Goal: Task Accomplishment & Management: Manage account settings

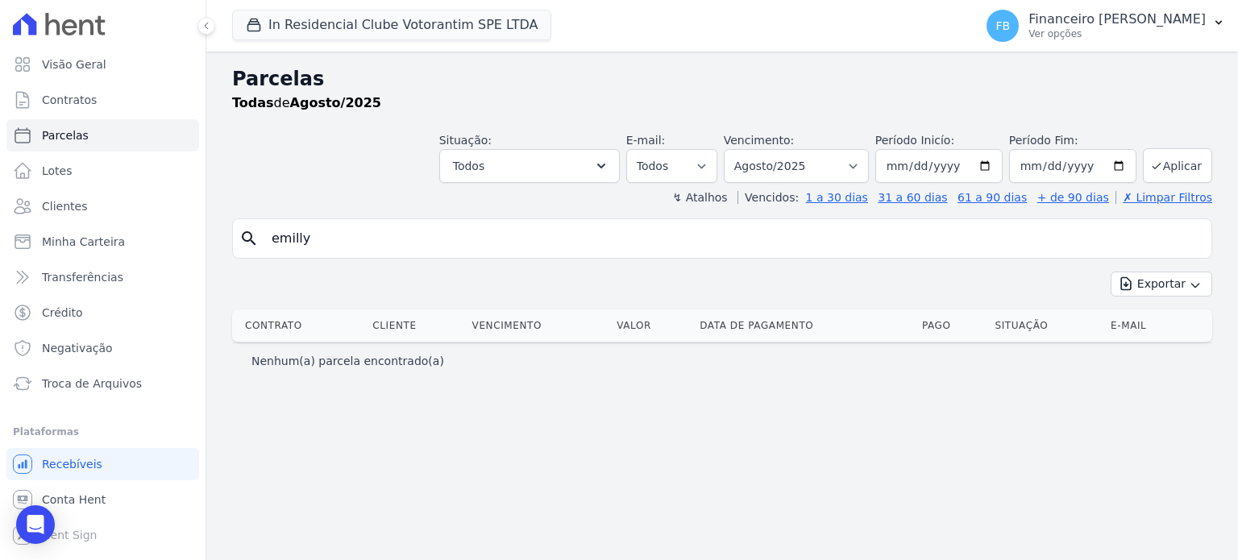
select select
click at [99, 126] on link "Parcelas" at bounding box center [102, 135] width 193 height 32
select select
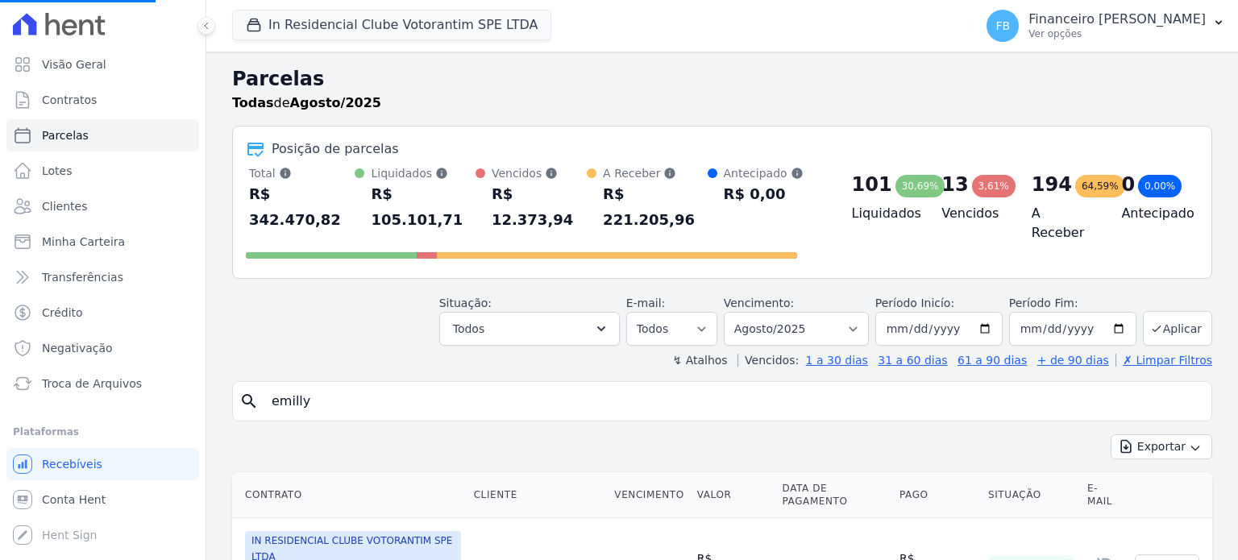
select select
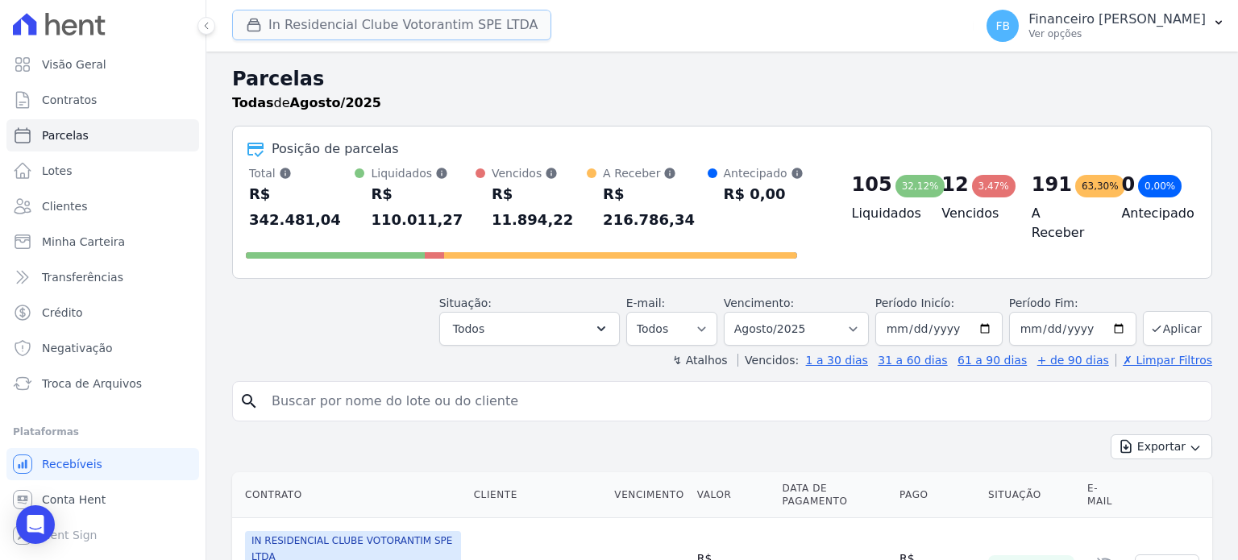
click at [344, 32] on button "In Residencial Clube Votorantim SPE LTDA" at bounding box center [391, 25] width 319 height 31
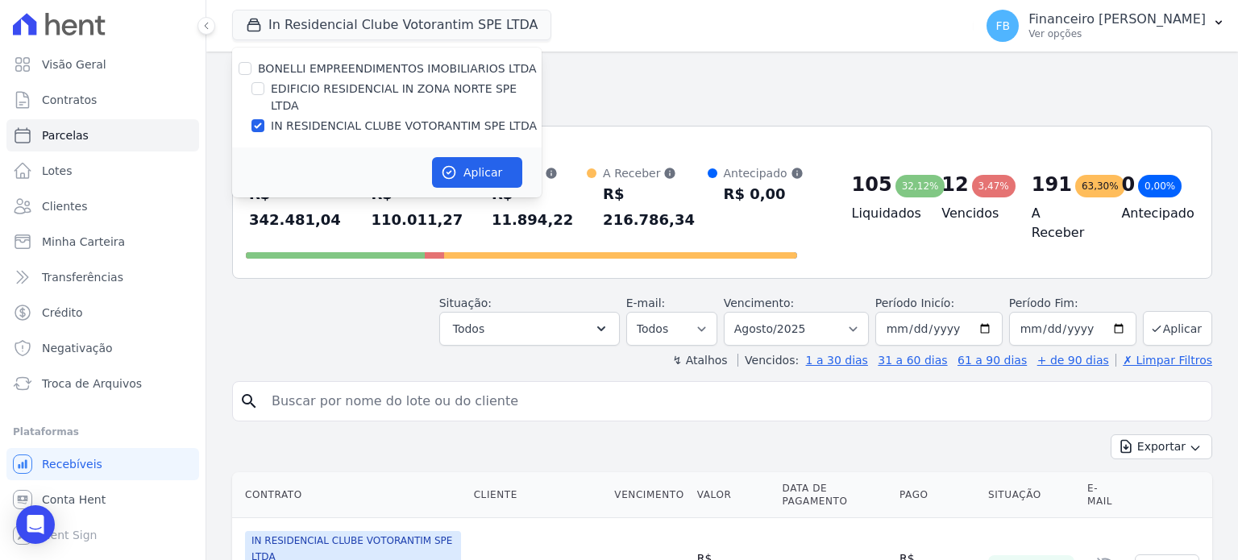
click at [399, 88] on label "EDIFICIO RESIDENCIAL IN ZONA NORTE SPE LTDA" at bounding box center [406, 98] width 271 height 34
click at [264, 88] on input "EDIFICIO RESIDENCIAL IN ZONA NORTE SPE LTDA" at bounding box center [258, 88] width 13 height 13
checkbox input "true"
drag, startPoint x: 396, startPoint y: 107, endPoint x: 448, endPoint y: 144, distance: 63.7
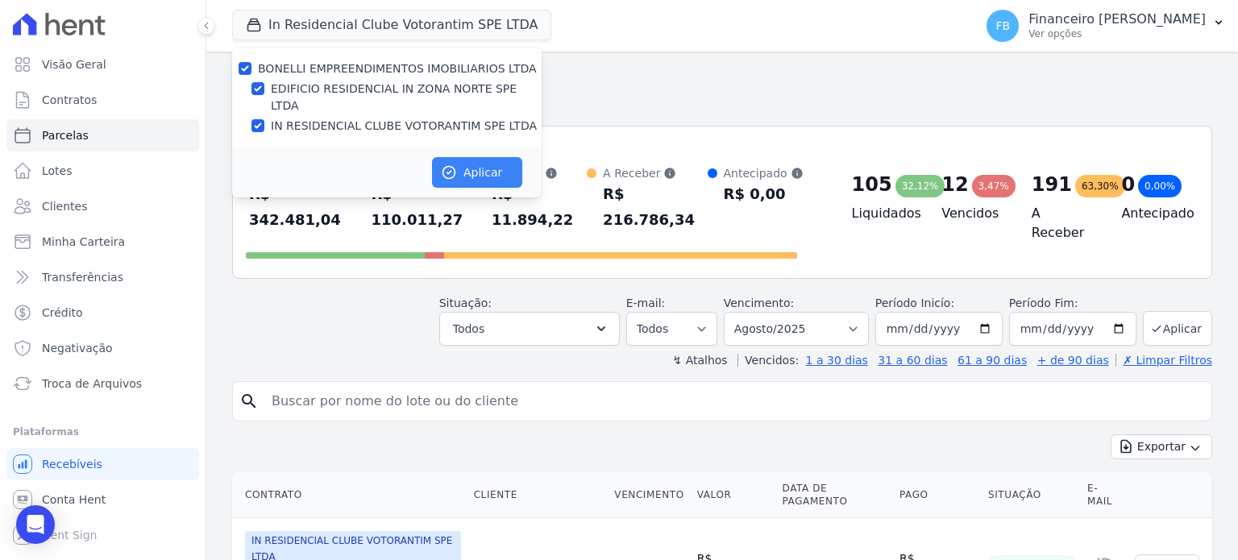
click at [396, 118] on label "IN RESIDENCIAL CLUBE VOTORANTIM SPE LTDA" at bounding box center [404, 126] width 266 height 17
click at [264, 119] on input "IN RESIDENCIAL CLUBE VOTORANTIM SPE LTDA" at bounding box center [258, 125] width 13 height 13
checkbox input "false"
click at [471, 157] on button "Aplicar" at bounding box center [477, 172] width 90 height 31
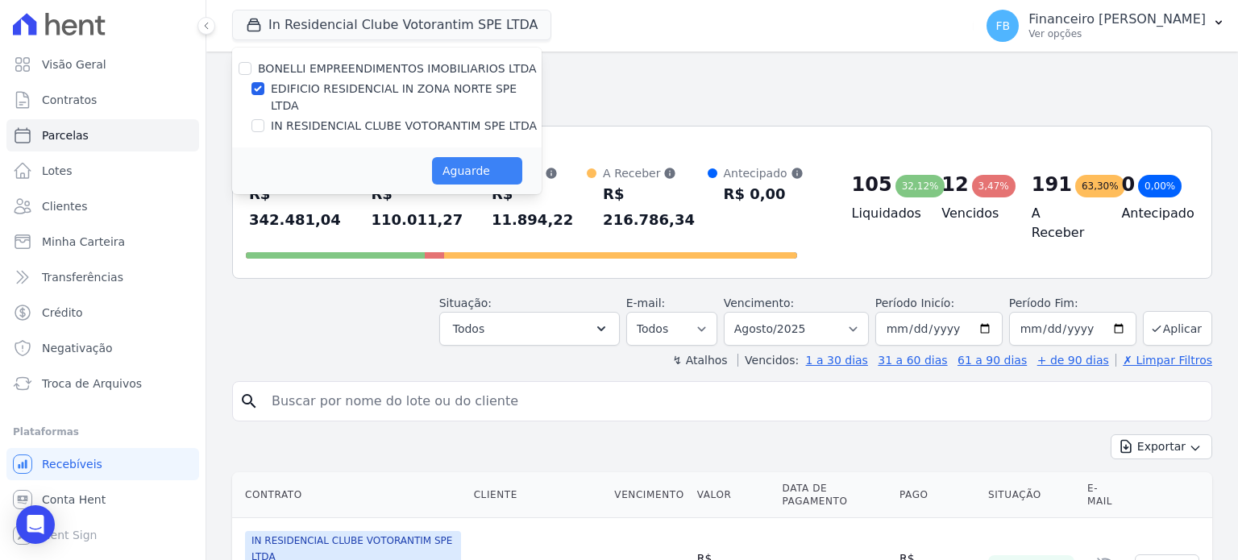
select select
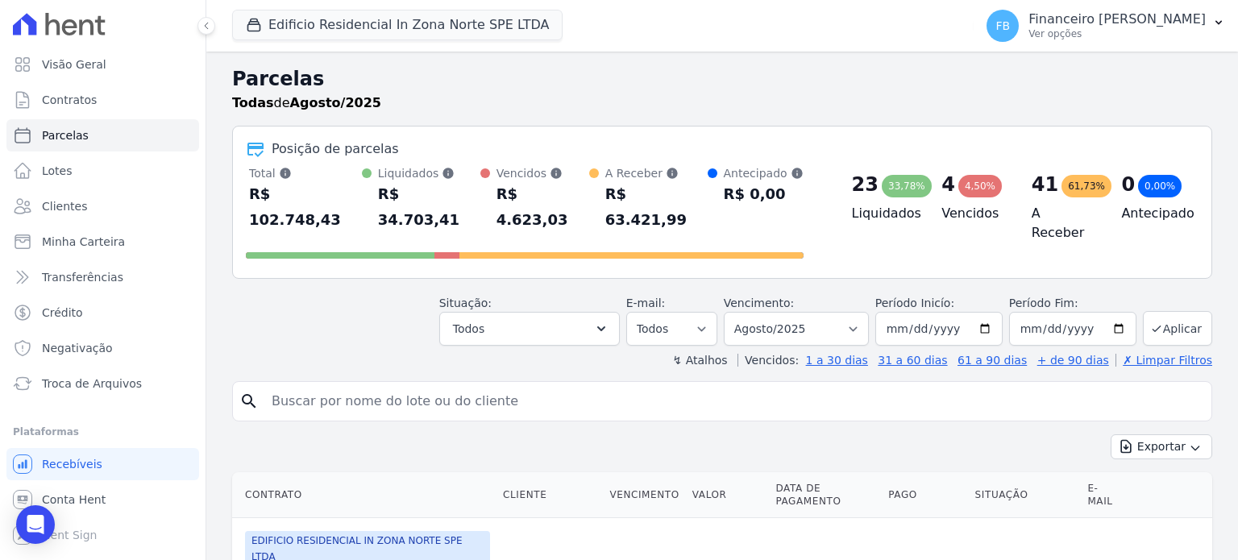
click at [310, 381] on div "search" at bounding box center [722, 401] width 980 height 40
click at [310, 385] on input "search" at bounding box center [733, 401] width 943 height 32
type input "emilly"
select select
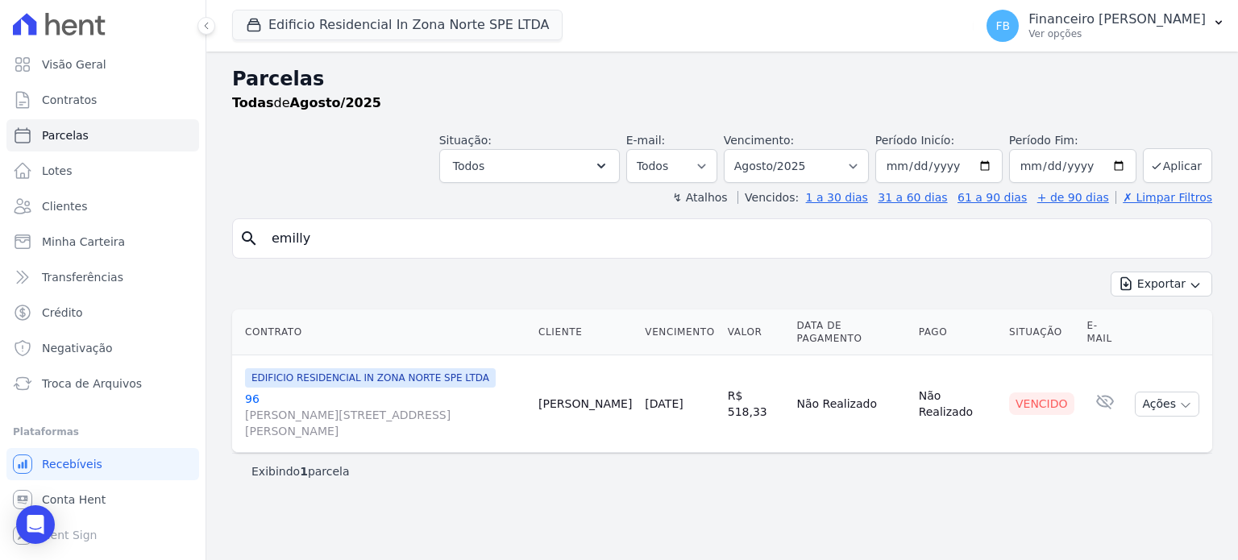
click at [257, 391] on link "96 [PERSON_NAME][STREET_ADDRESS][PERSON_NAME]" at bounding box center [385, 415] width 281 height 48
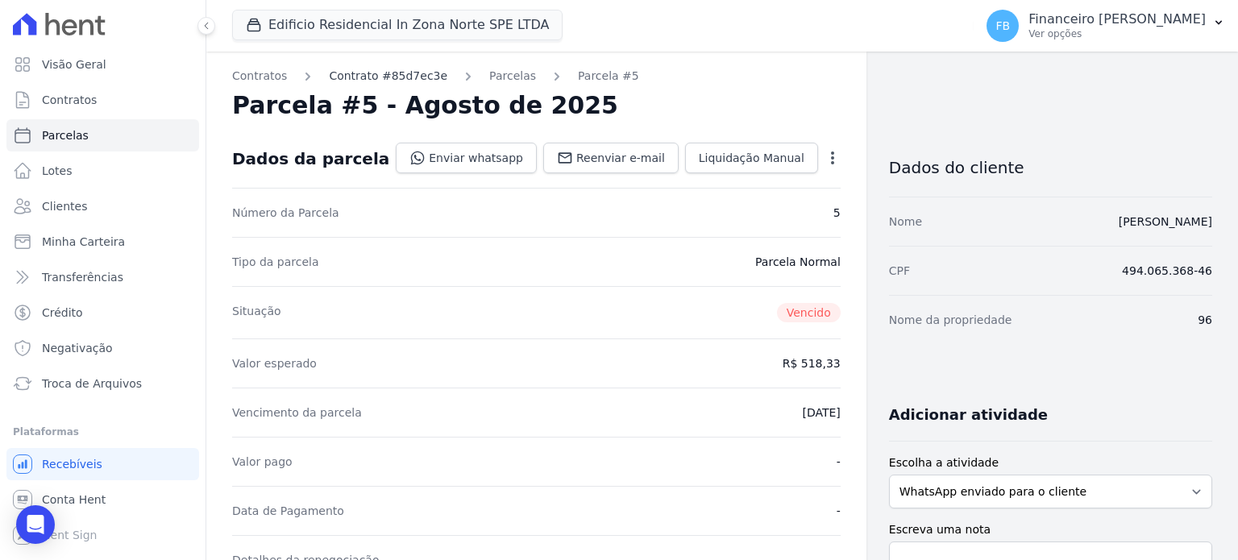
click at [368, 77] on link "Contrato #85d7ec3e" at bounding box center [388, 76] width 119 height 17
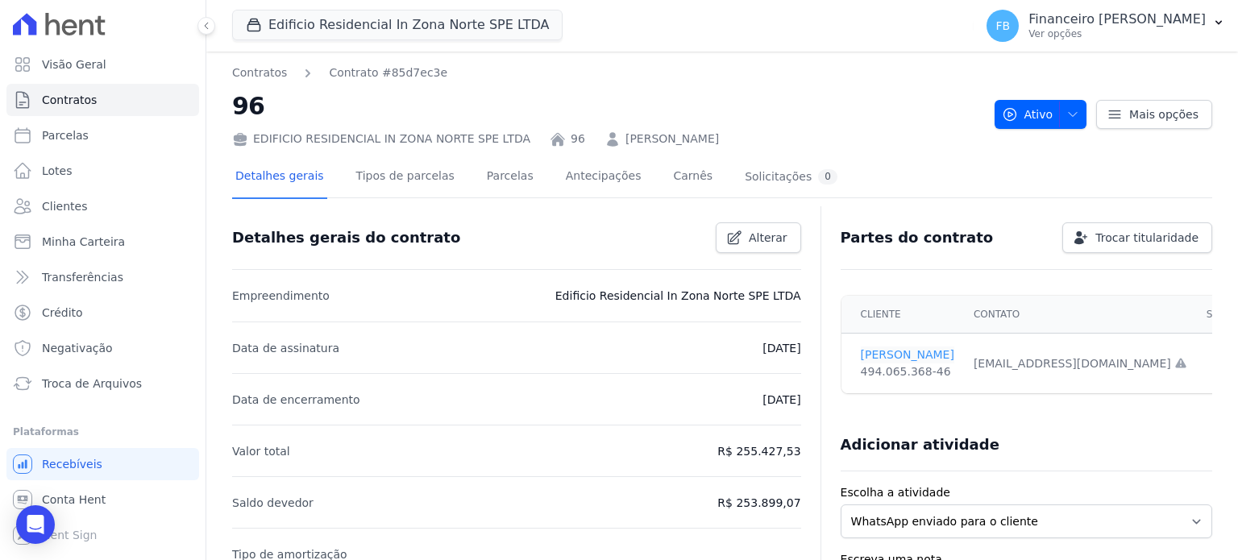
click at [922, 356] on link "[PERSON_NAME]" at bounding box center [908, 355] width 94 height 17
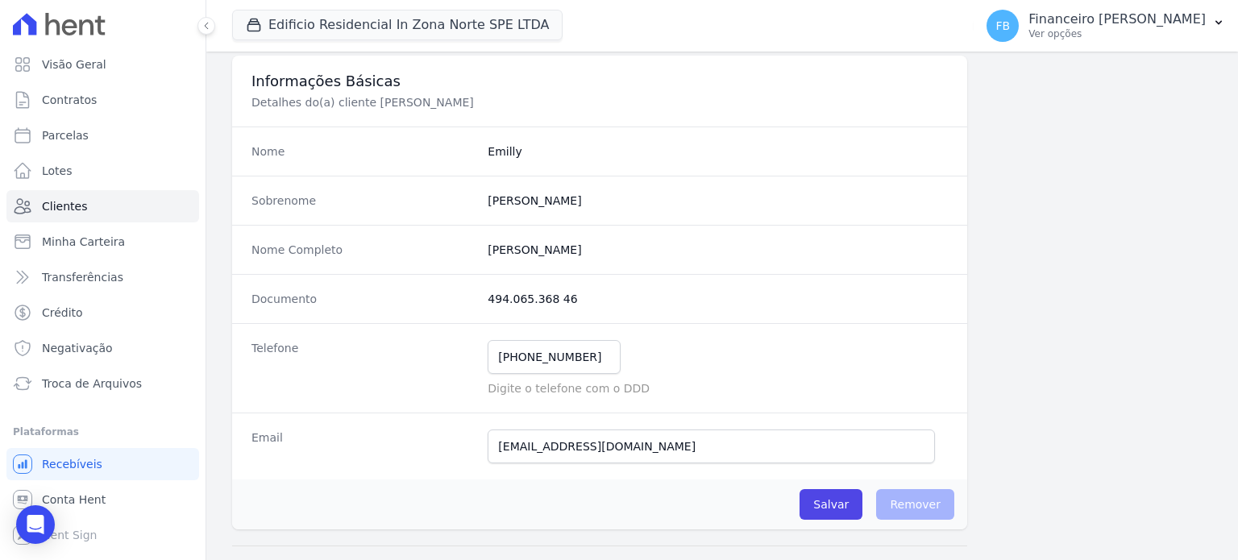
scroll to position [242, 0]
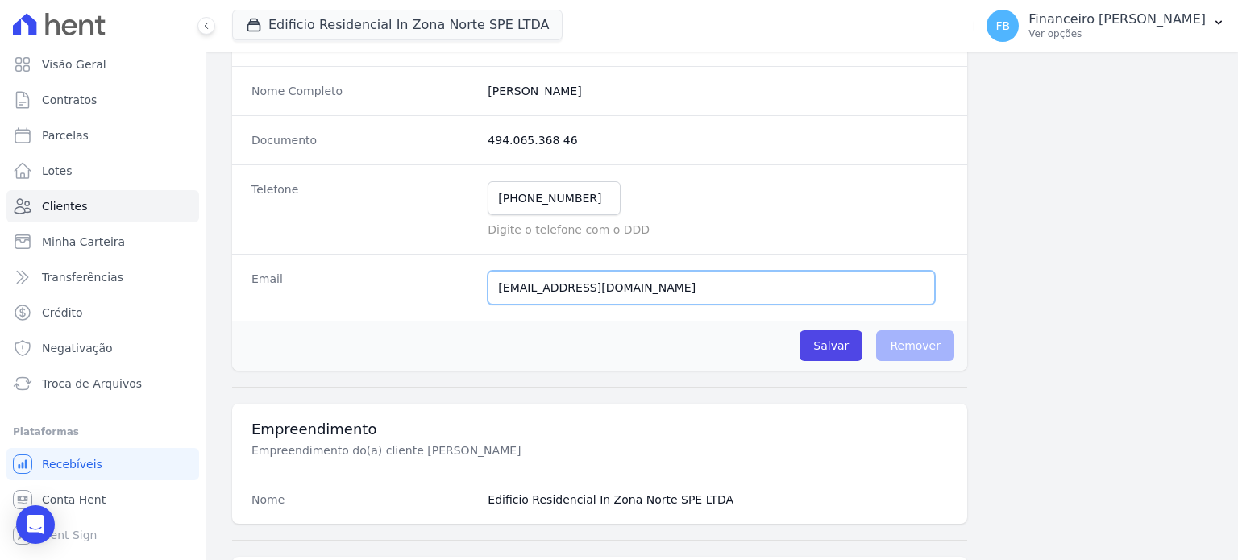
drag, startPoint x: 668, startPoint y: 286, endPoint x: 0, endPoint y: 252, distance: 668.4
click at [0, 252] on div "Visão Geral Contratos [GEOGRAPHIC_DATA] Lotes Clientes Minha Carteira Transferê…" at bounding box center [619, 280] width 1238 height 560
paste input "n"
type input "[EMAIL_ADDRESS][DOMAIN_NAME]"
click at [839, 345] on input "Salvar" at bounding box center [831, 346] width 63 height 31
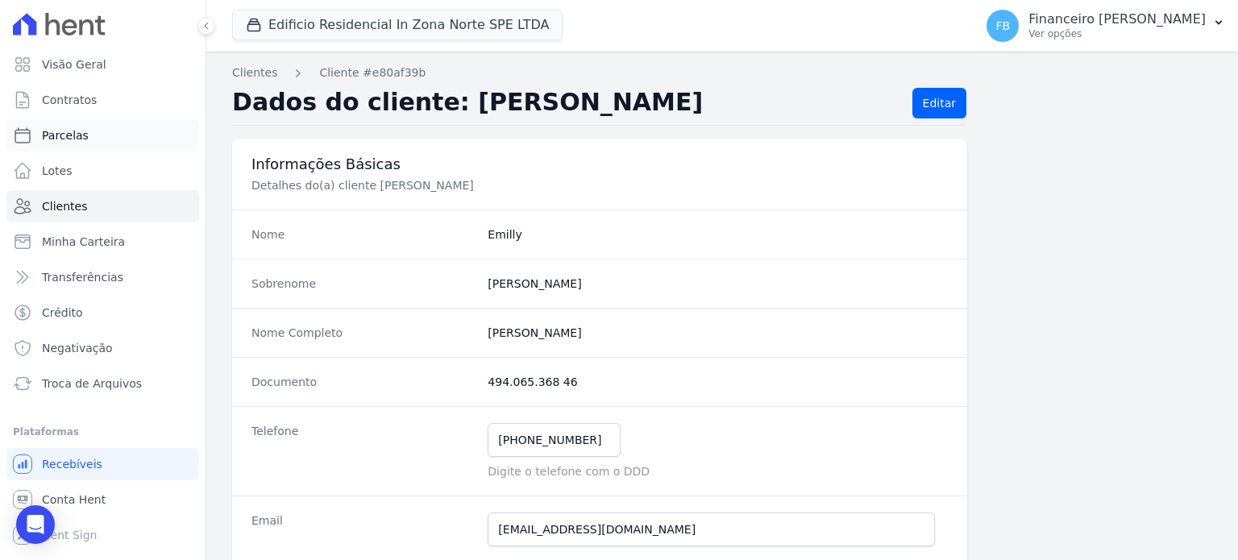
click at [97, 136] on link "Parcelas" at bounding box center [102, 135] width 193 height 32
select select
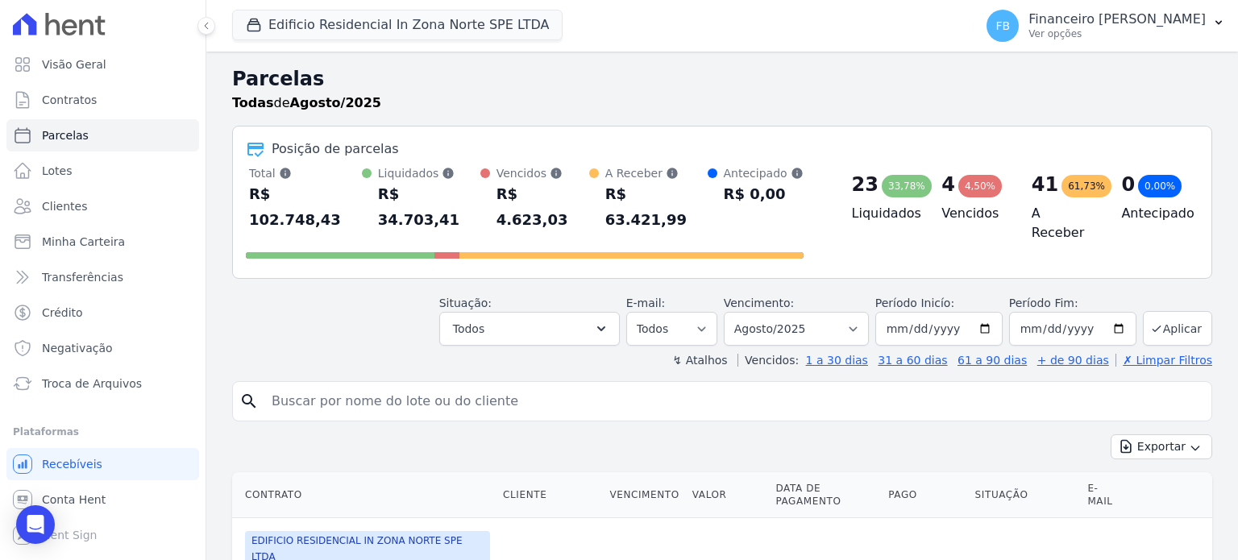
click at [387, 385] on input "search" at bounding box center [733, 401] width 943 height 32
type input "emilly"
select select
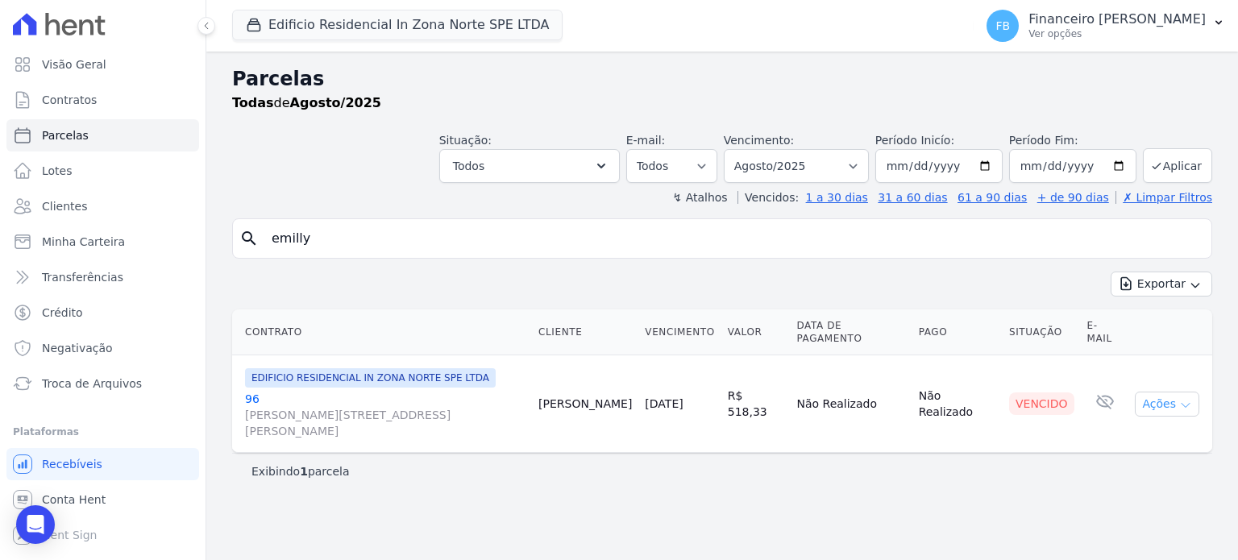
click at [1182, 399] on icon "button" at bounding box center [1185, 405] width 13 height 13
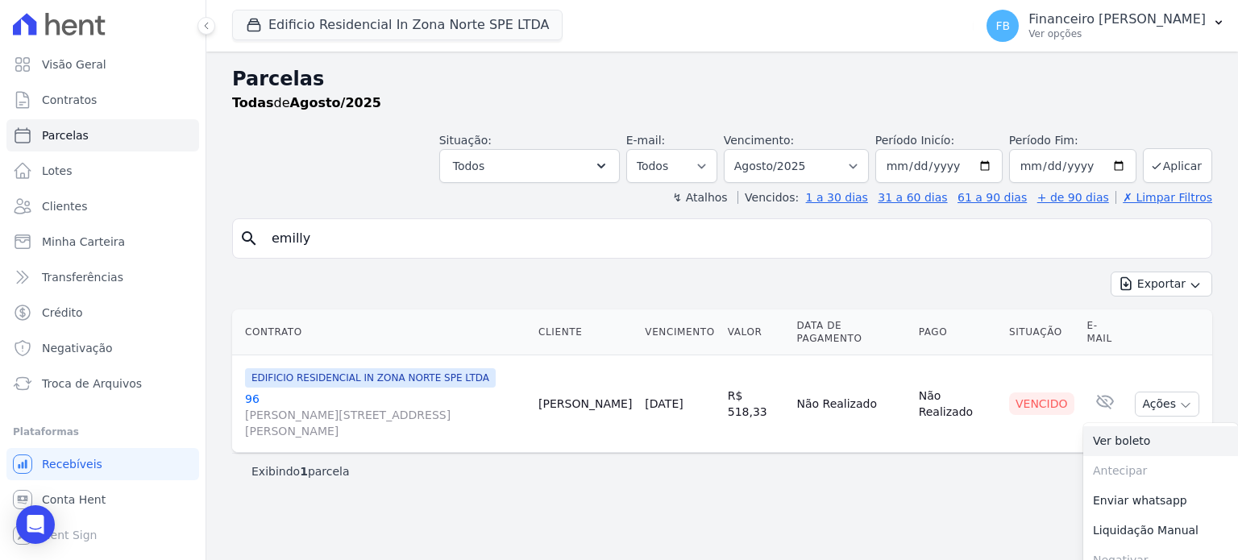
click at [1156, 426] on link "Ver boleto" at bounding box center [1161, 441] width 155 height 30
click at [660, 468] on div "Parcelas Todas [PERSON_NAME]/2025 Situação: Agendado Em Aberto Pago Processando…" at bounding box center [722, 306] width 1032 height 509
